Goal: Check status: Check status

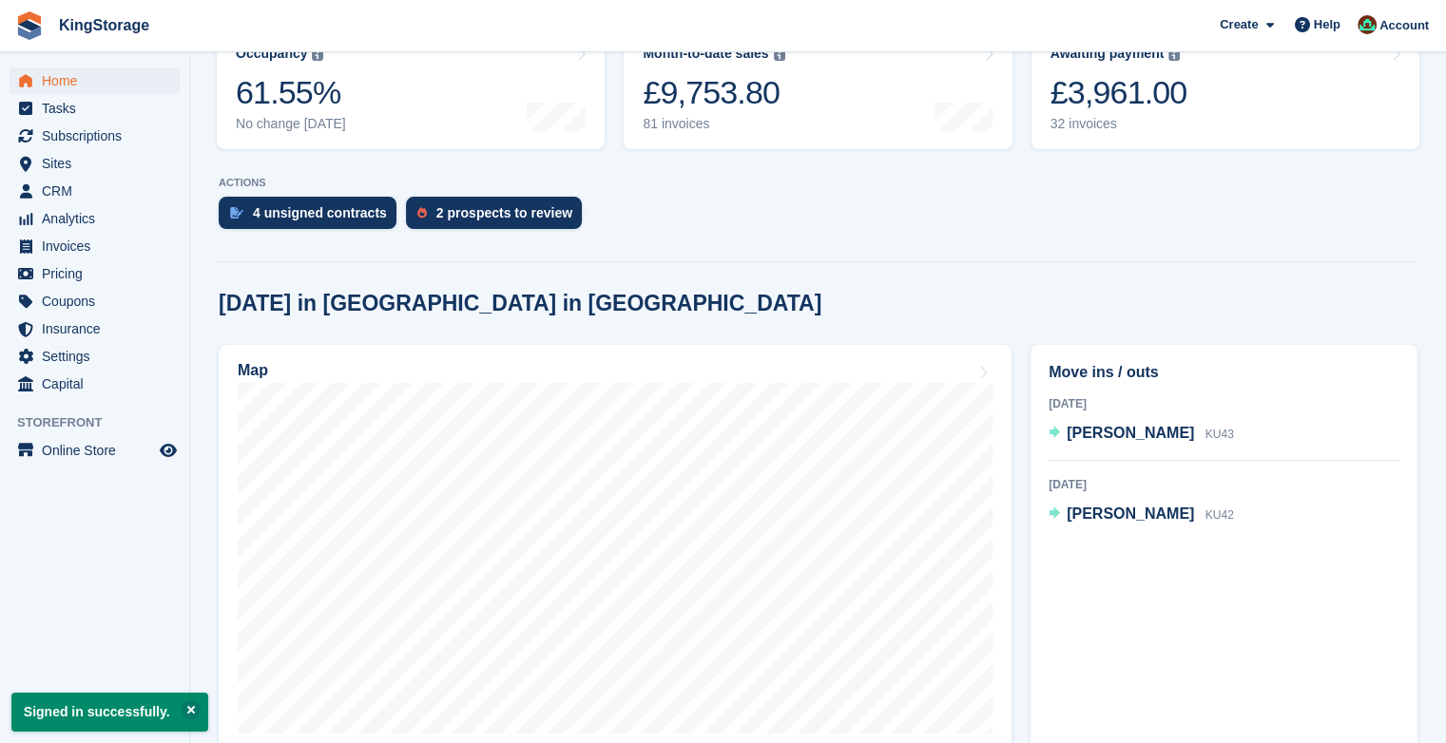
scroll to position [287, 0]
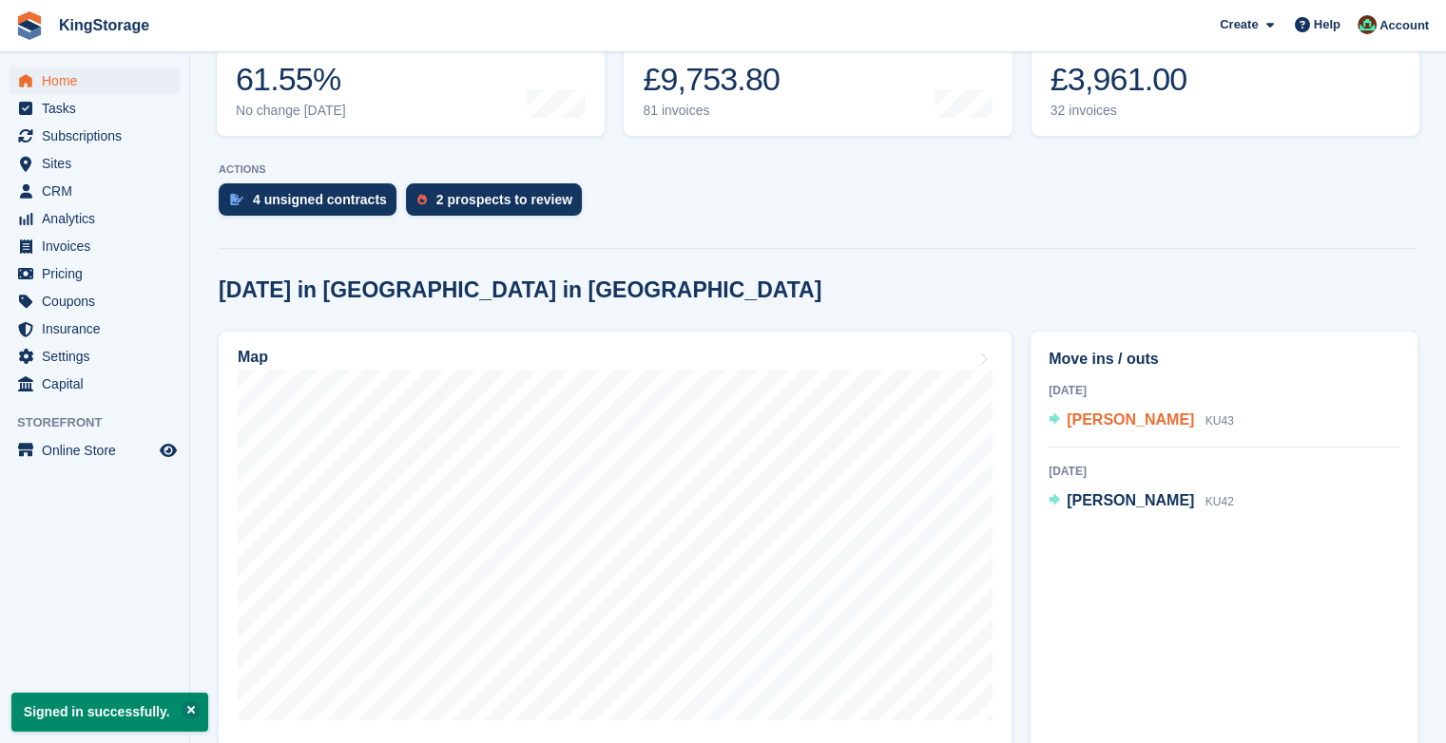
click at [1125, 418] on span "[PERSON_NAME]" at bounding box center [1130, 420] width 127 height 16
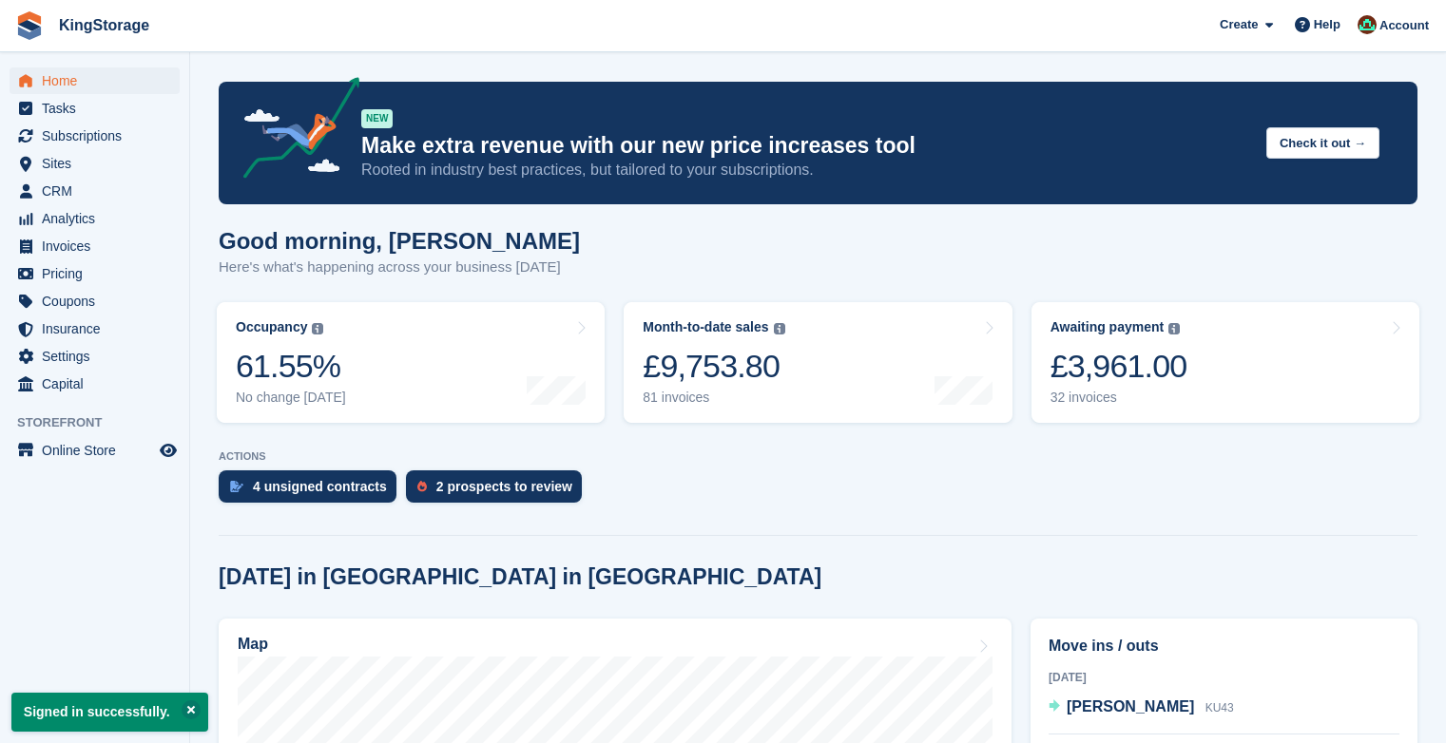
scroll to position [287, 0]
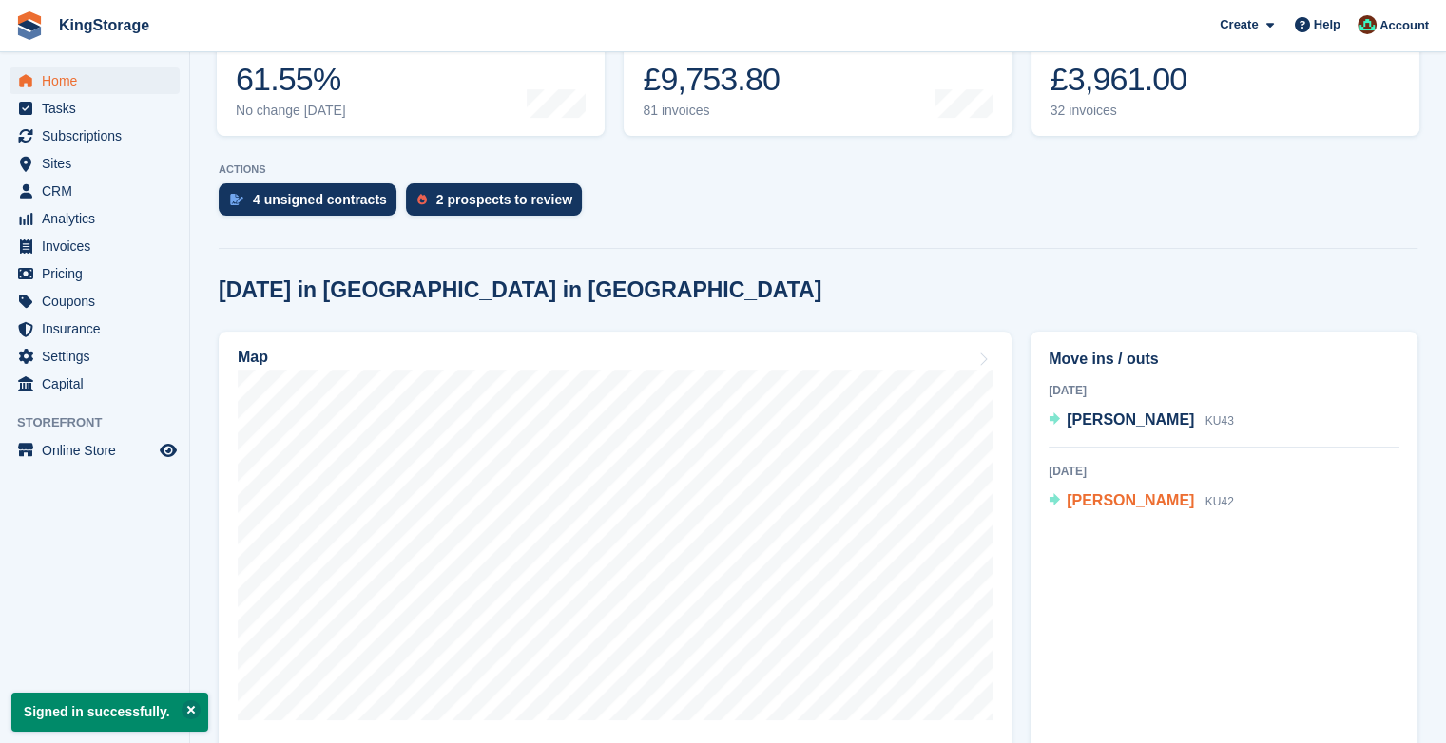
click at [1107, 500] on span "[PERSON_NAME]" at bounding box center [1130, 500] width 127 height 16
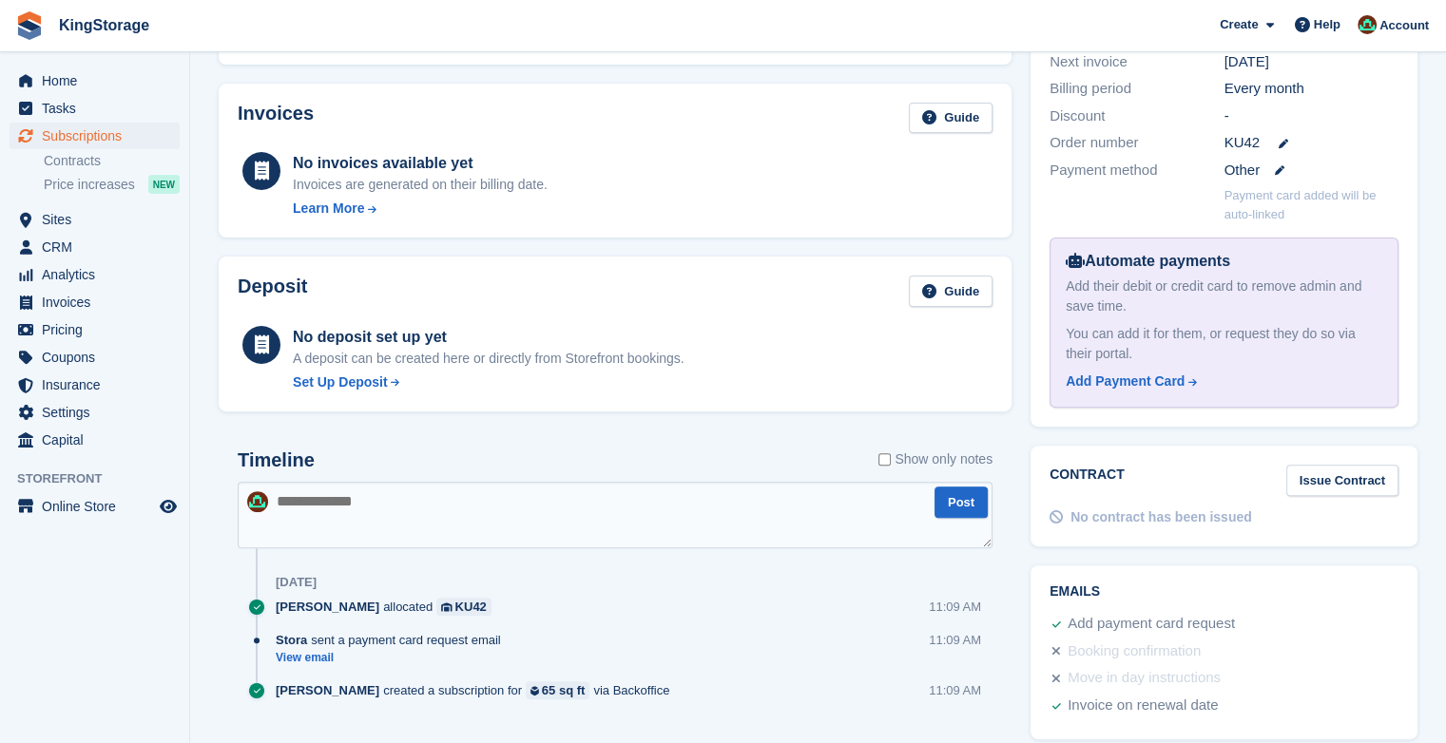
scroll to position [529, 0]
